Goal: Task Accomplishment & Management: Complete application form

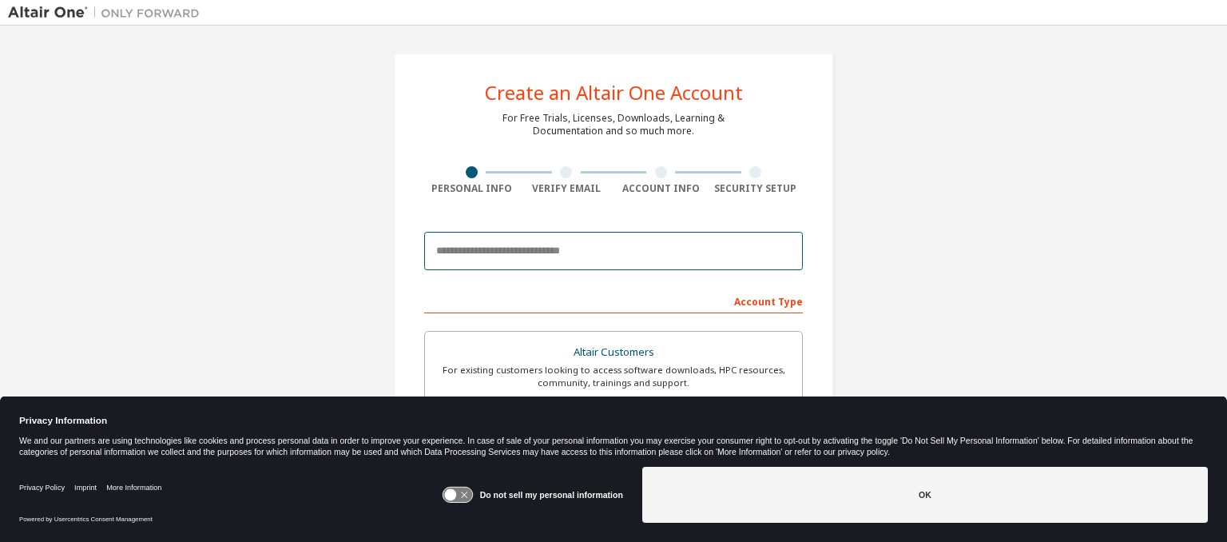
click at [573, 260] on input "email" at bounding box center [613, 251] width 379 height 38
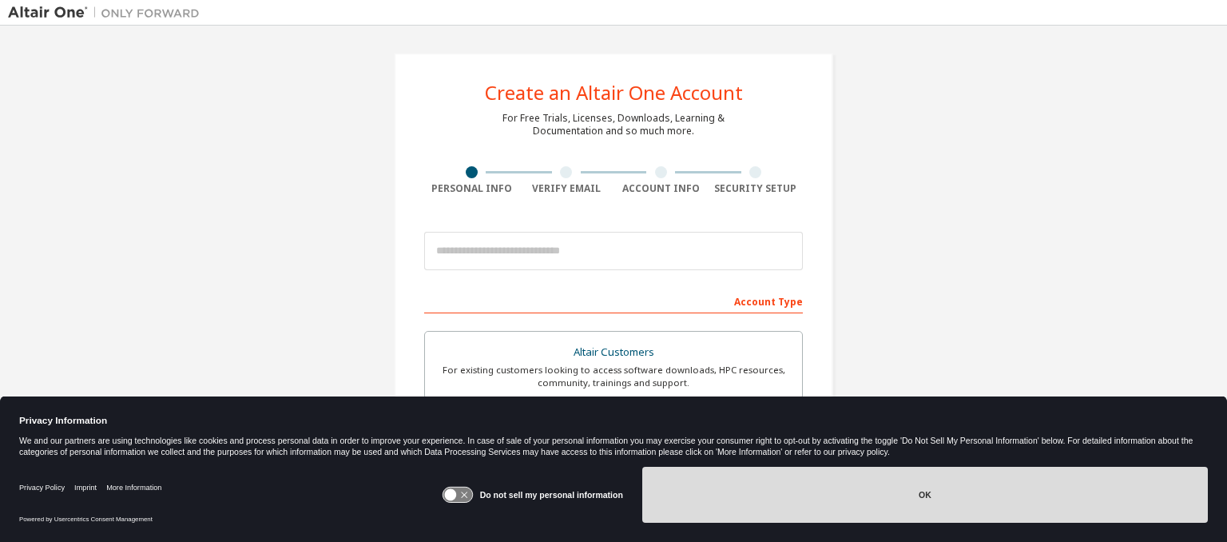
click at [760, 514] on button "OK" at bounding box center [924, 494] width 565 height 56
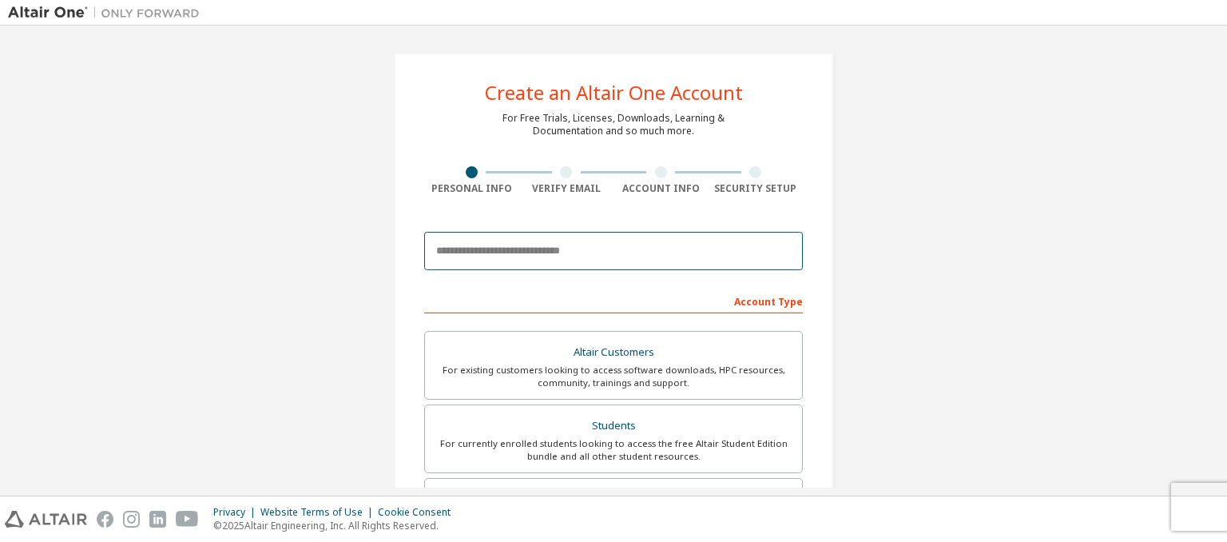
click at [585, 244] on input "email" at bounding box center [613, 251] width 379 height 38
type input "**********"
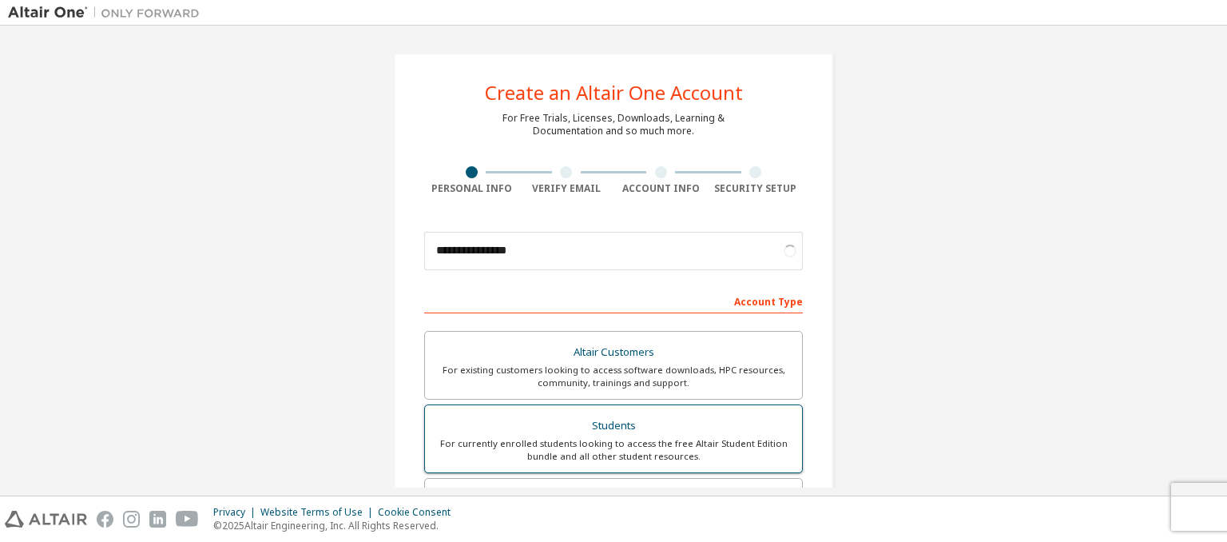
click at [621, 438] on div "For currently enrolled students looking to access the free Altair Student Editi…" at bounding box center [614, 450] width 358 height 26
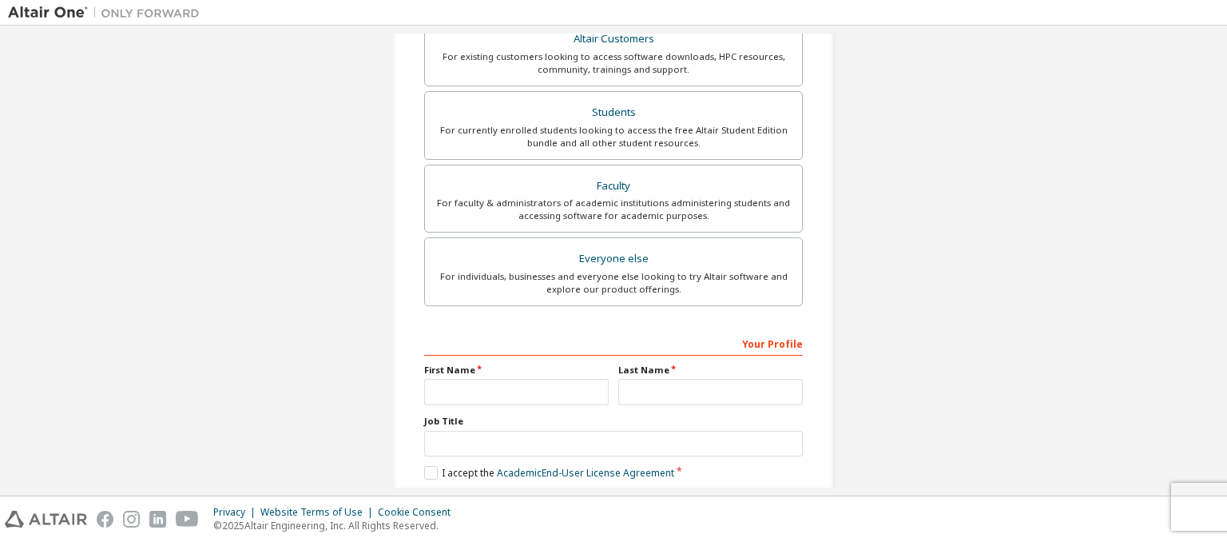
scroll to position [326, 0]
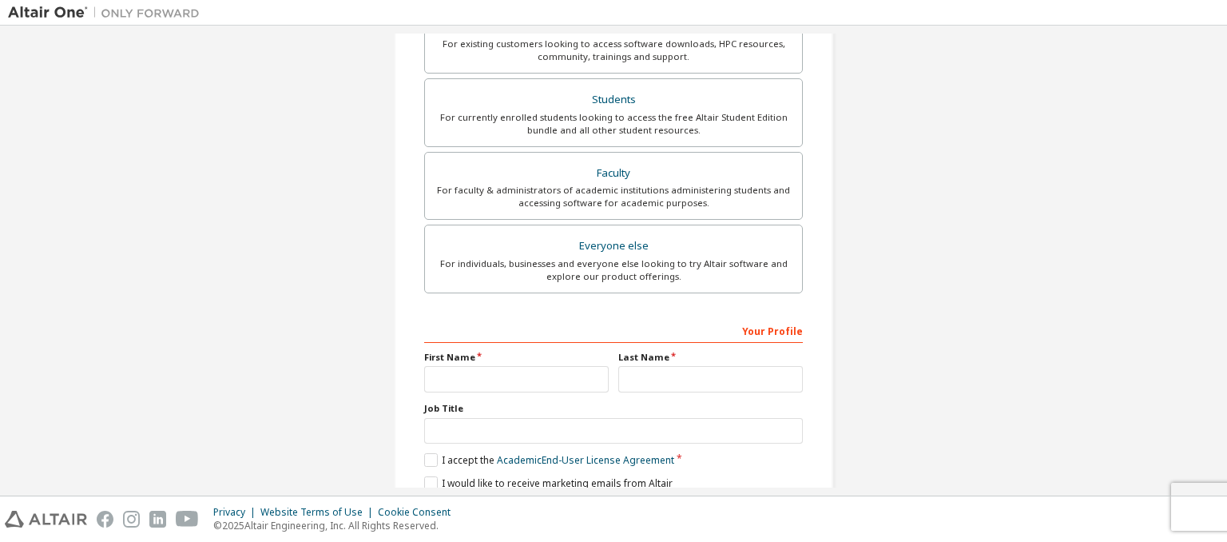
click at [566, 391] on div "Your Profile First Name Last Name Job Title Please provide State/Province to he…" at bounding box center [613, 420] width 379 height 207
click at [569, 379] on input "text" at bounding box center [516, 379] width 185 height 26
type input "*****"
click at [665, 385] on input "text" at bounding box center [710, 379] width 185 height 26
type input "******"
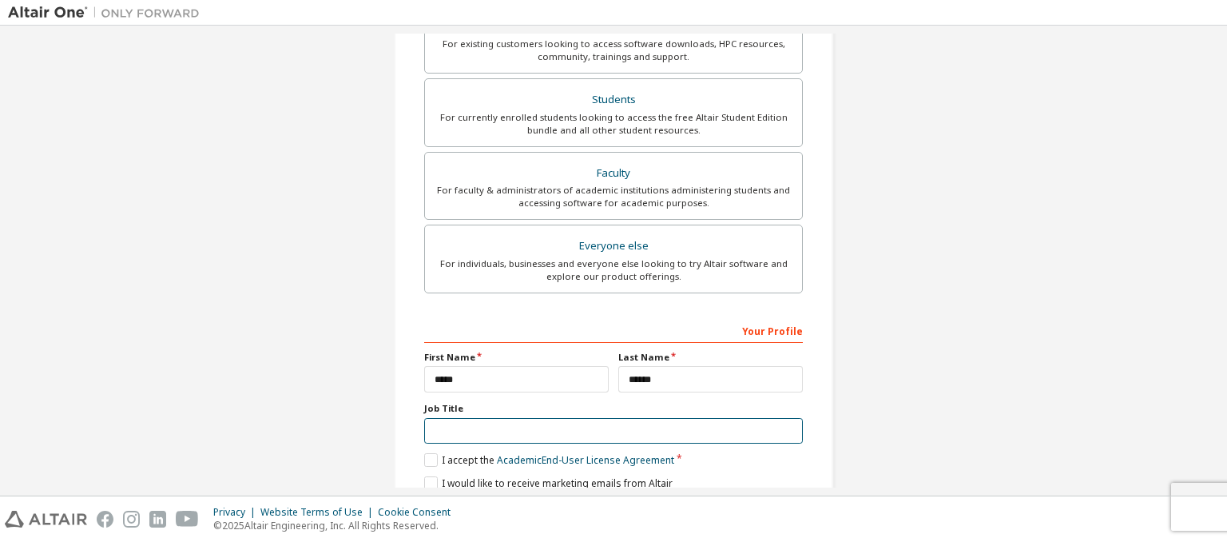
click at [621, 427] on input "text" at bounding box center [613, 431] width 379 height 26
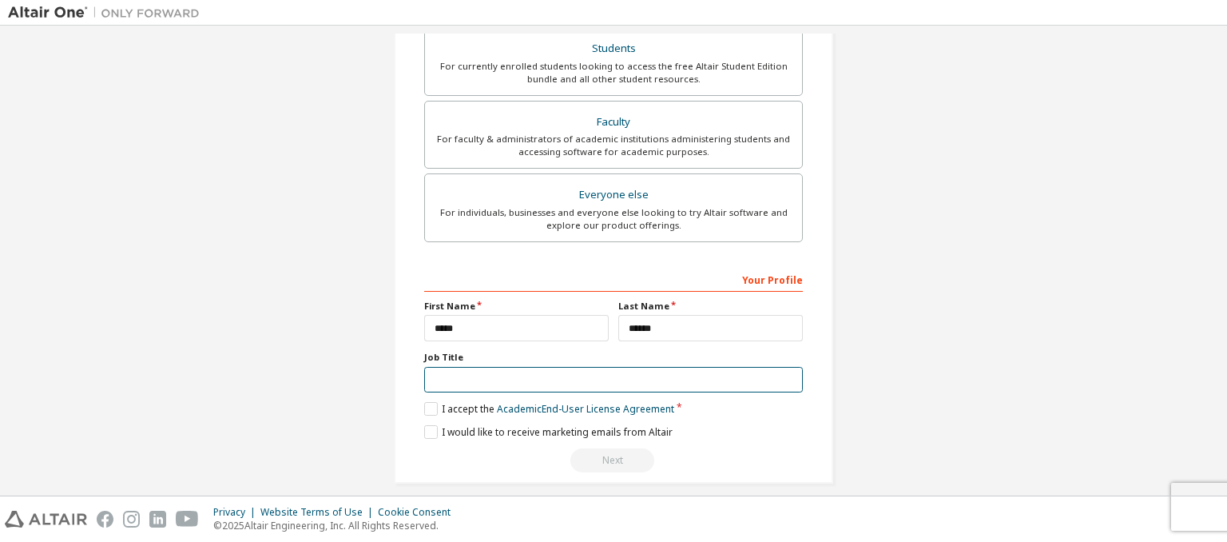
scroll to position [389, 0]
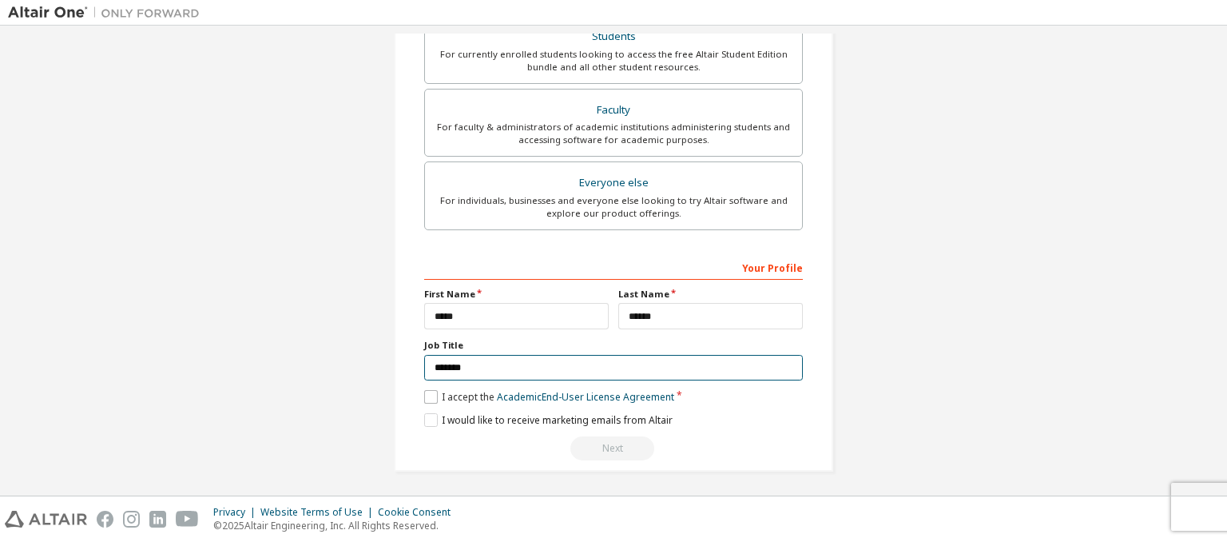
type input "*******"
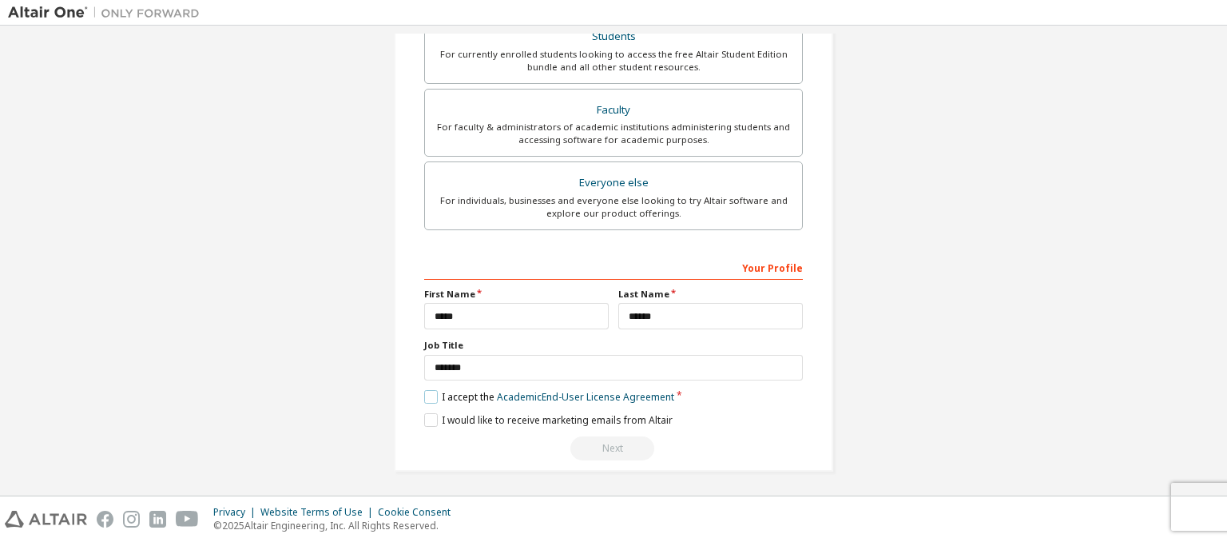
click at [431, 395] on label "I accept the Academic End-User License Agreement" at bounding box center [549, 397] width 250 height 14
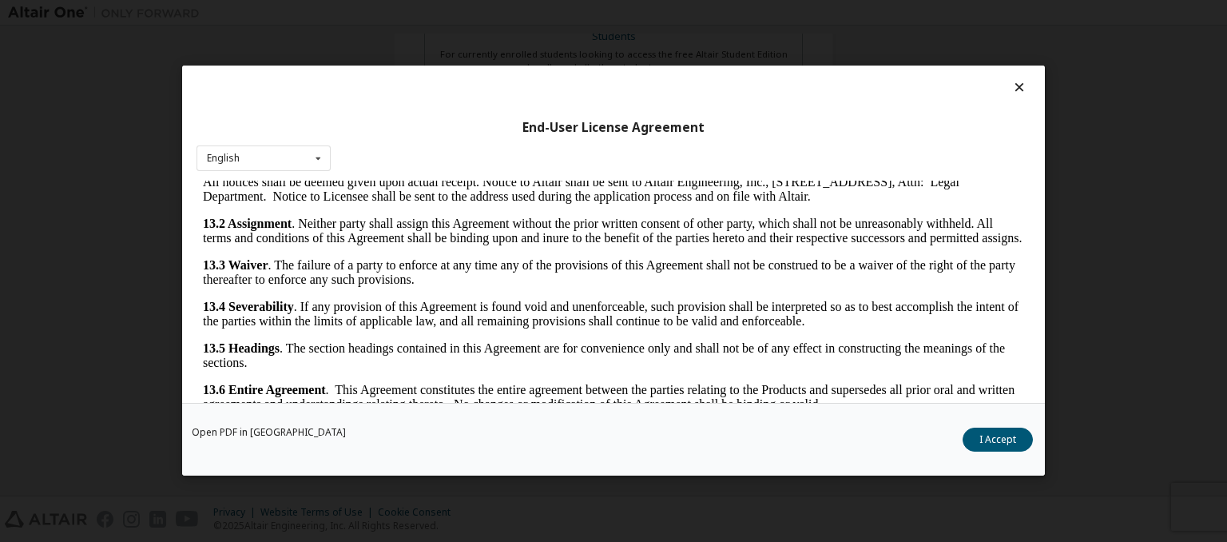
scroll to position [39, 0]
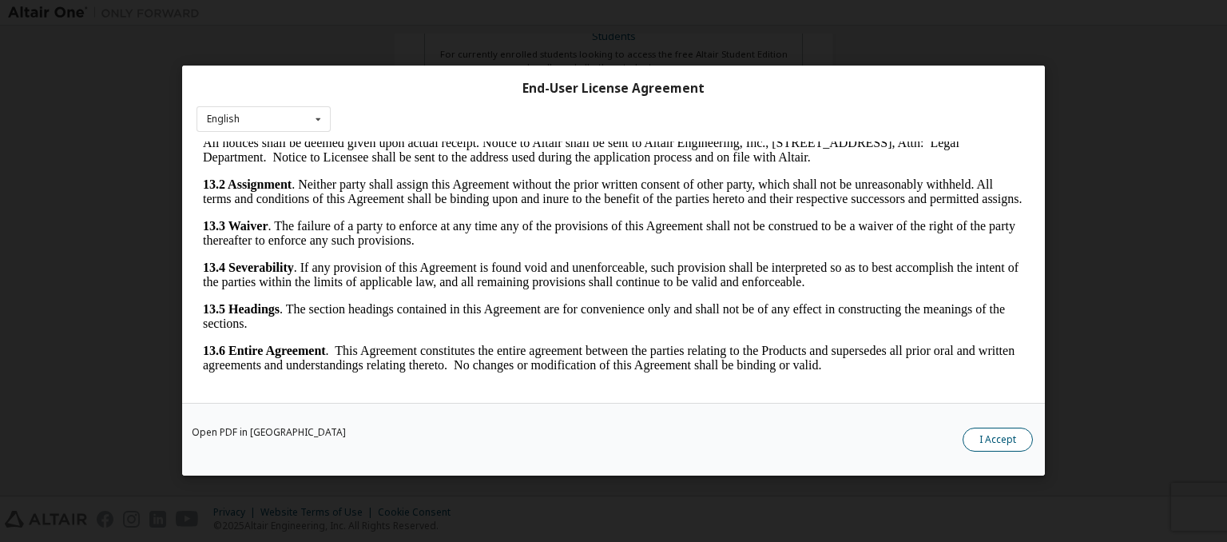
click at [1008, 431] on button "I Accept" at bounding box center [997, 440] width 70 height 24
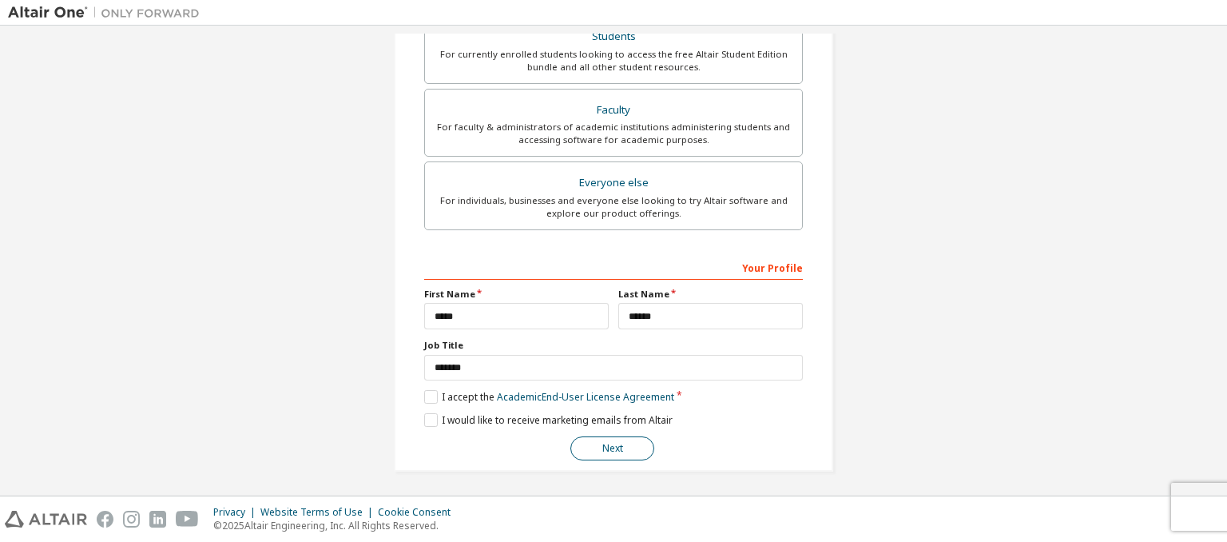
click at [615, 449] on button "Next" at bounding box center [612, 448] width 84 height 24
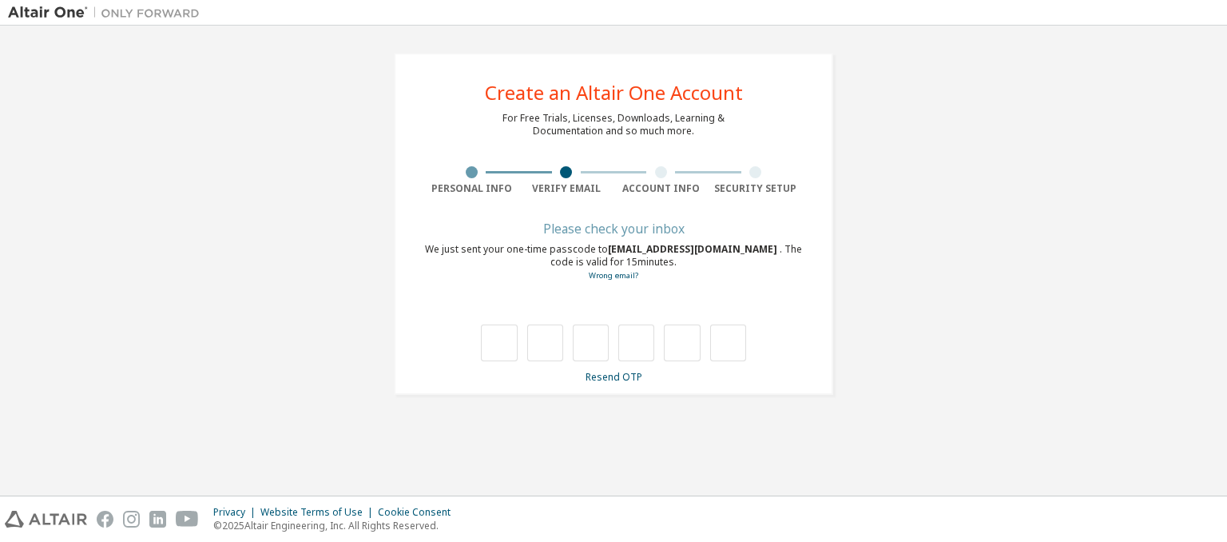
scroll to position [0, 0]
type input "*"
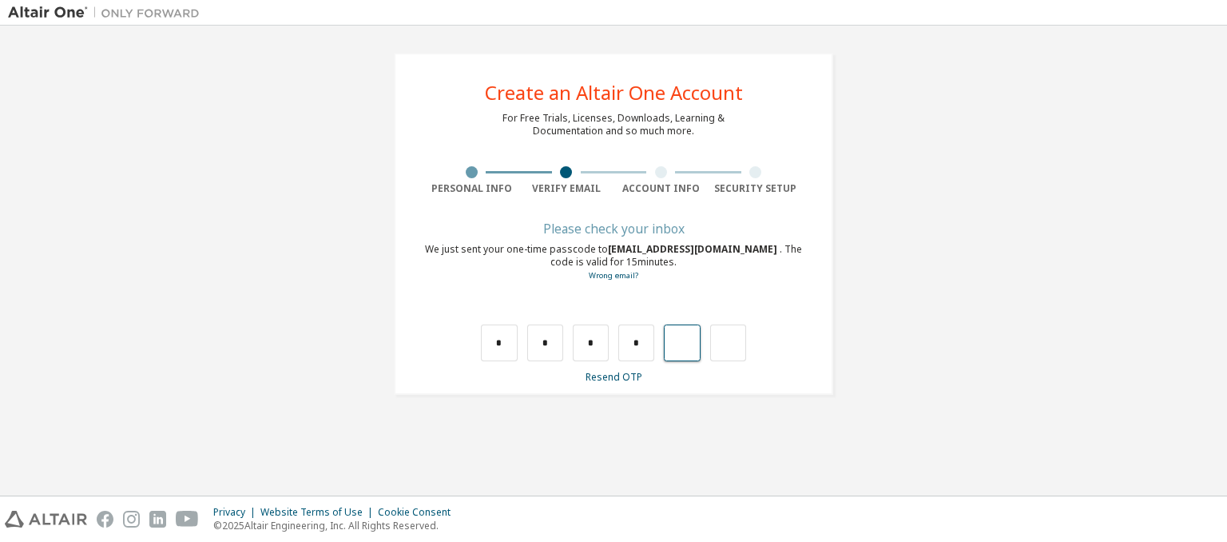
type input "*"
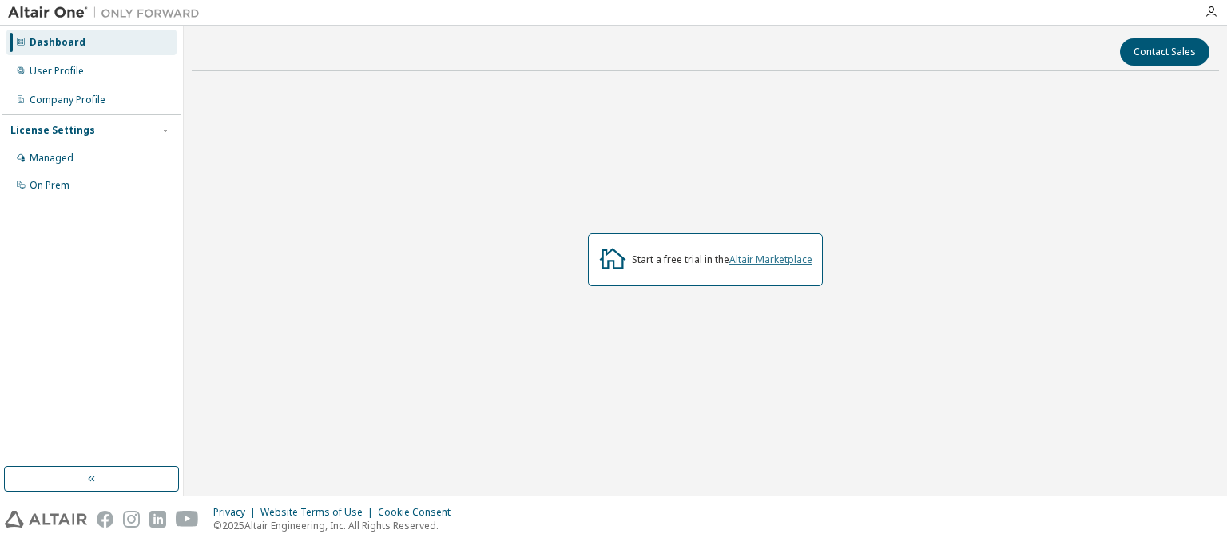
click at [762, 263] on link "Altair Marketplace" at bounding box center [770, 259] width 83 height 14
